Goal: Communication & Community: Ask a question

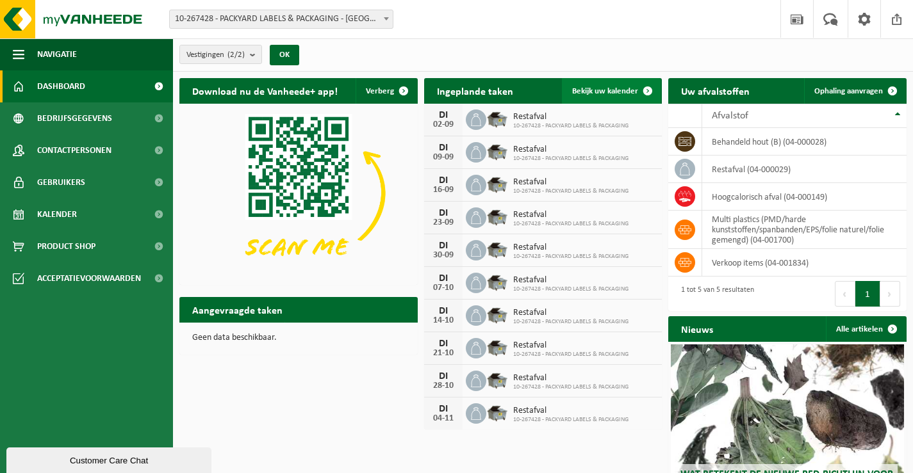
click at [587, 93] on span "Bekijk uw kalender" at bounding box center [605, 91] width 66 height 8
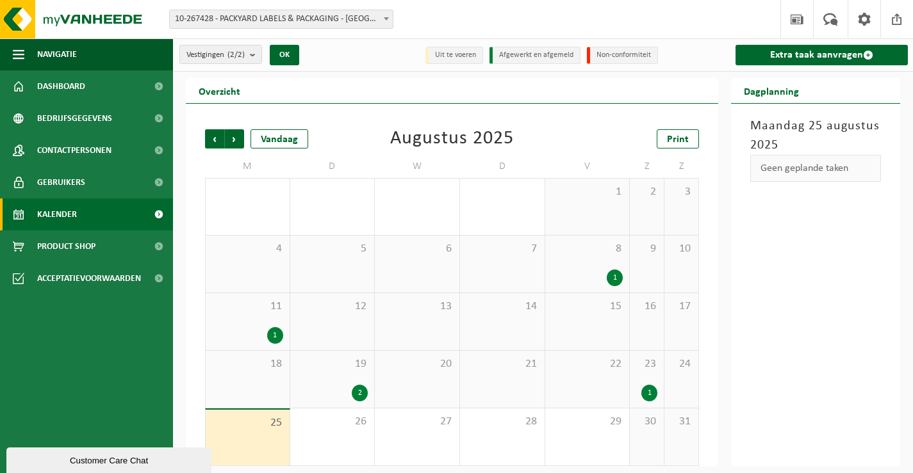
scroll to position [5, 0]
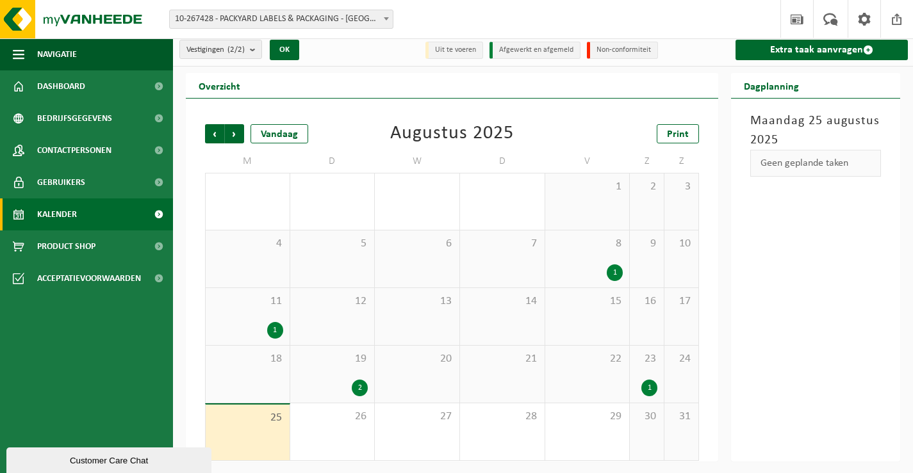
click at [348, 382] on div "2" at bounding box center [332, 388] width 72 height 17
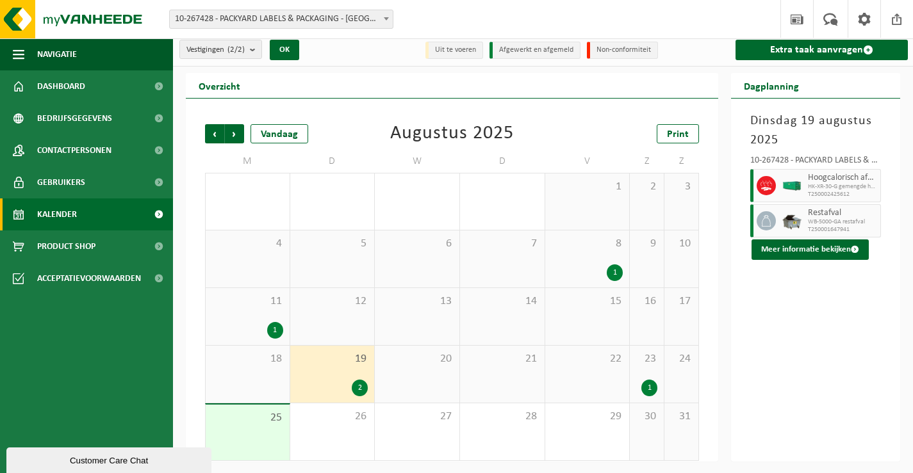
click at [637, 370] on div "23 1" at bounding box center [646, 374] width 34 height 57
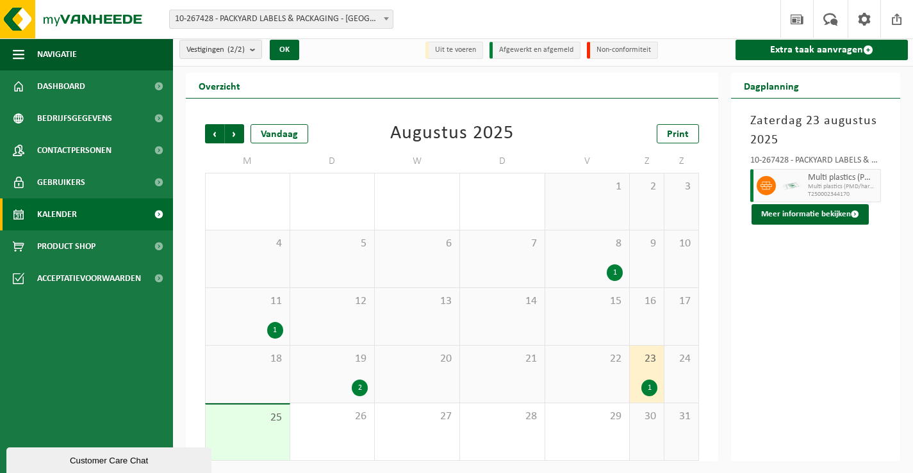
click at [77, 456] on div "Customer Care Chat" at bounding box center [109, 461] width 186 height 10
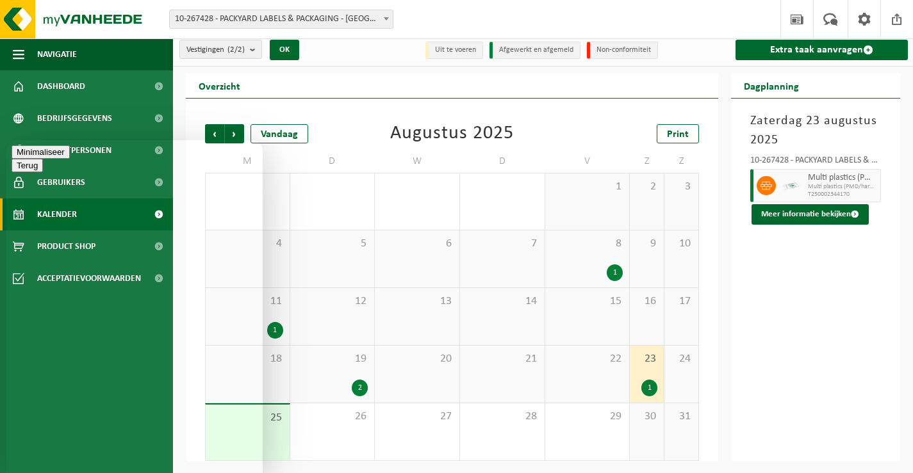
click at [6, 140] on textarea at bounding box center [6, 140] width 0 height 0
type textarea "Beste, wanneer worden onze multiplastics opgehaald? deze waren aangevraagd maar…"
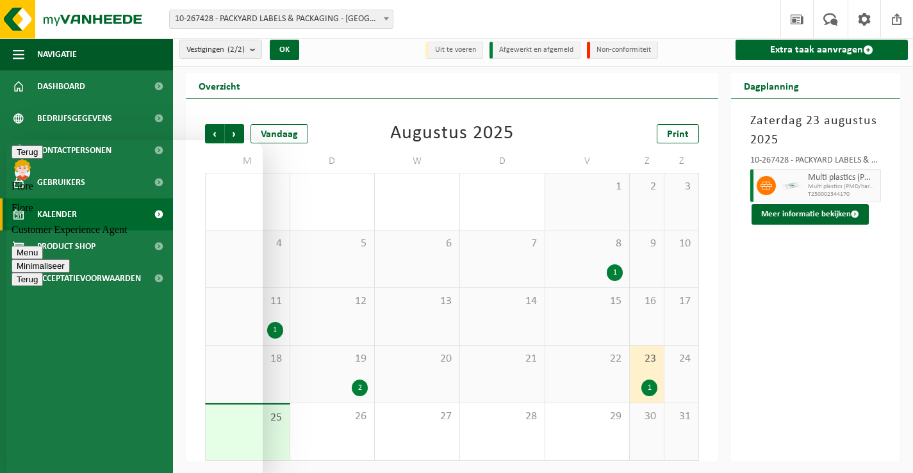
type textarea "ok"
